Goal: Find contact information: Find contact information

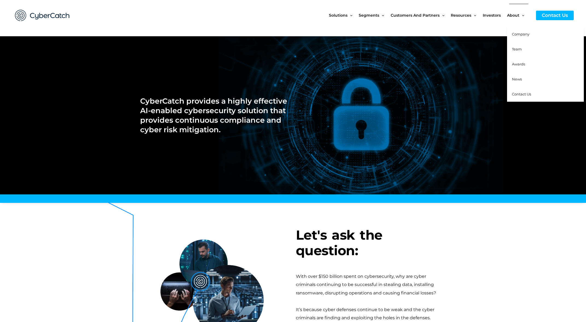
click at [519, 47] on span "Team" at bounding box center [517, 49] width 10 height 4
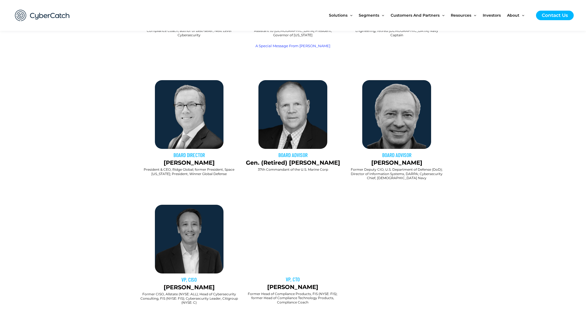
scroll to position [328, 0]
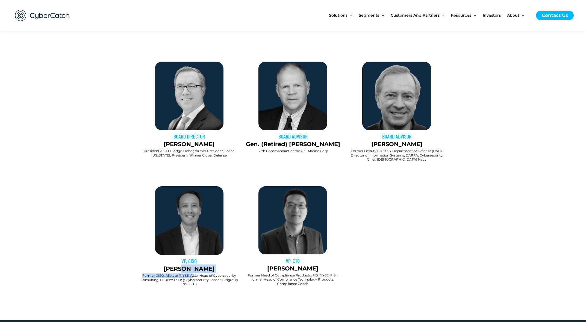
click at [193, 269] on div "VP, CISO Andy Kim Former CISO, Allstate (NYSE: ALL); Head of Cybersecurity Cons…" at bounding box center [189, 227] width 104 height 125
click at [191, 265] on p "Andy Kim" at bounding box center [189, 269] width 98 height 9
click at [193, 279] on h2 "Former CISO, Allstate (NYSE: ALL); Head of Cybersecurity Consulting, FIS (NYSE:…" at bounding box center [189, 280] width 98 height 13
click at [190, 292] on div at bounding box center [293, 299] width 306 height 14
click at [194, 265] on p "Andy Kim" at bounding box center [189, 269] width 98 height 9
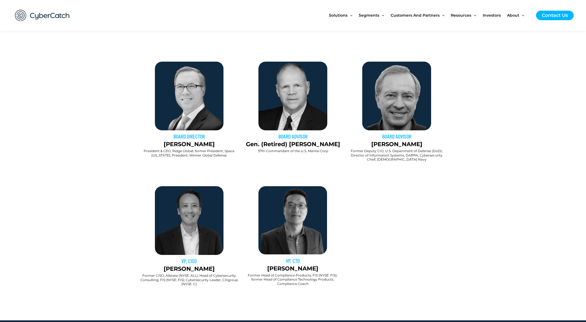
click at [195, 251] on div "VP, CISO Andy Kim" at bounding box center [189, 229] width 98 height 87
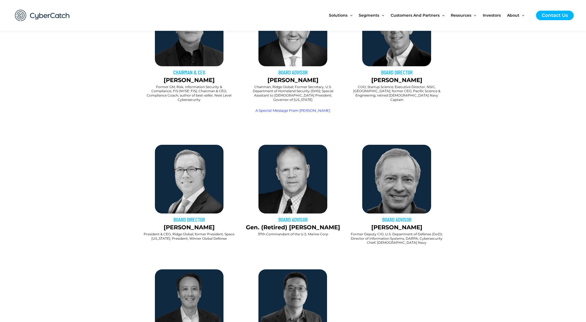
scroll to position [109, 0]
